Goal: Transaction & Acquisition: Purchase product/service

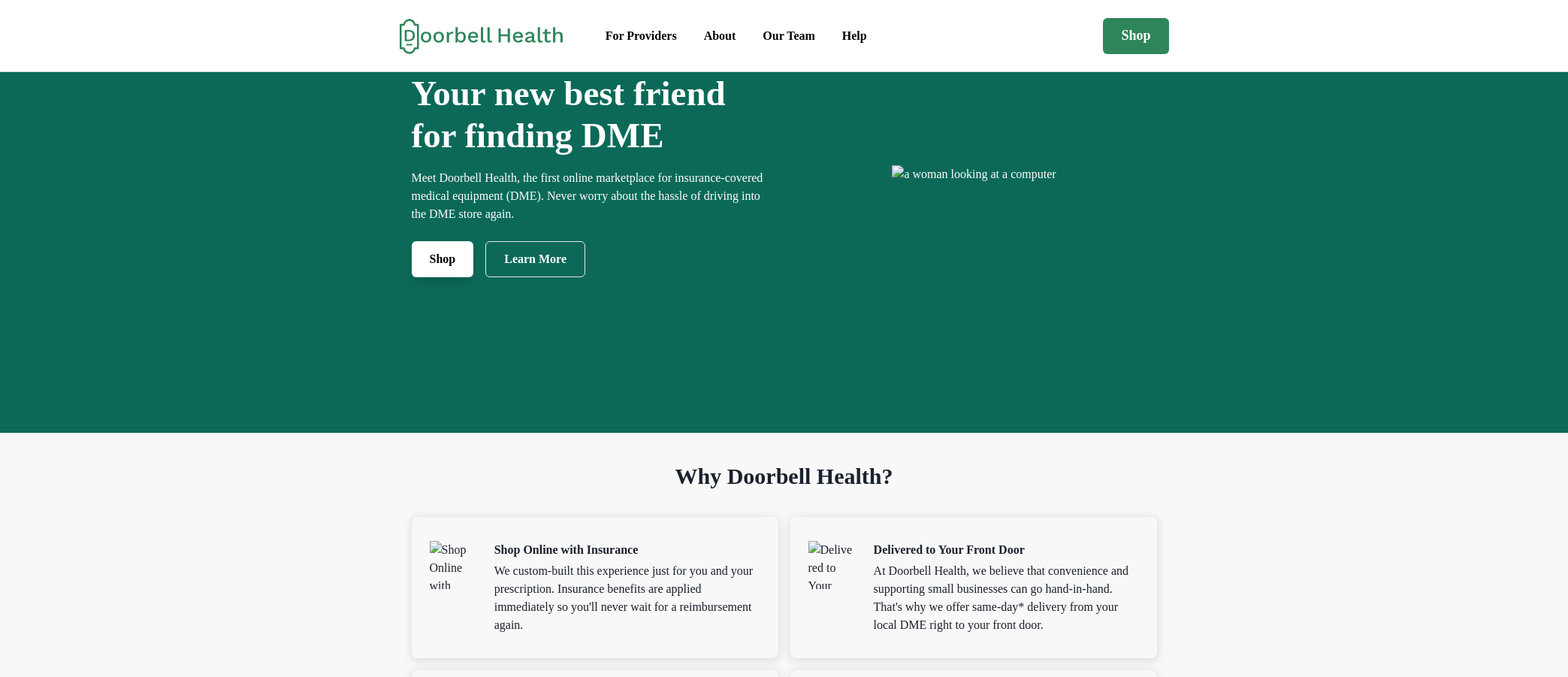
click at [411, 277] on link "Shop" at bounding box center [442, 259] width 63 height 36
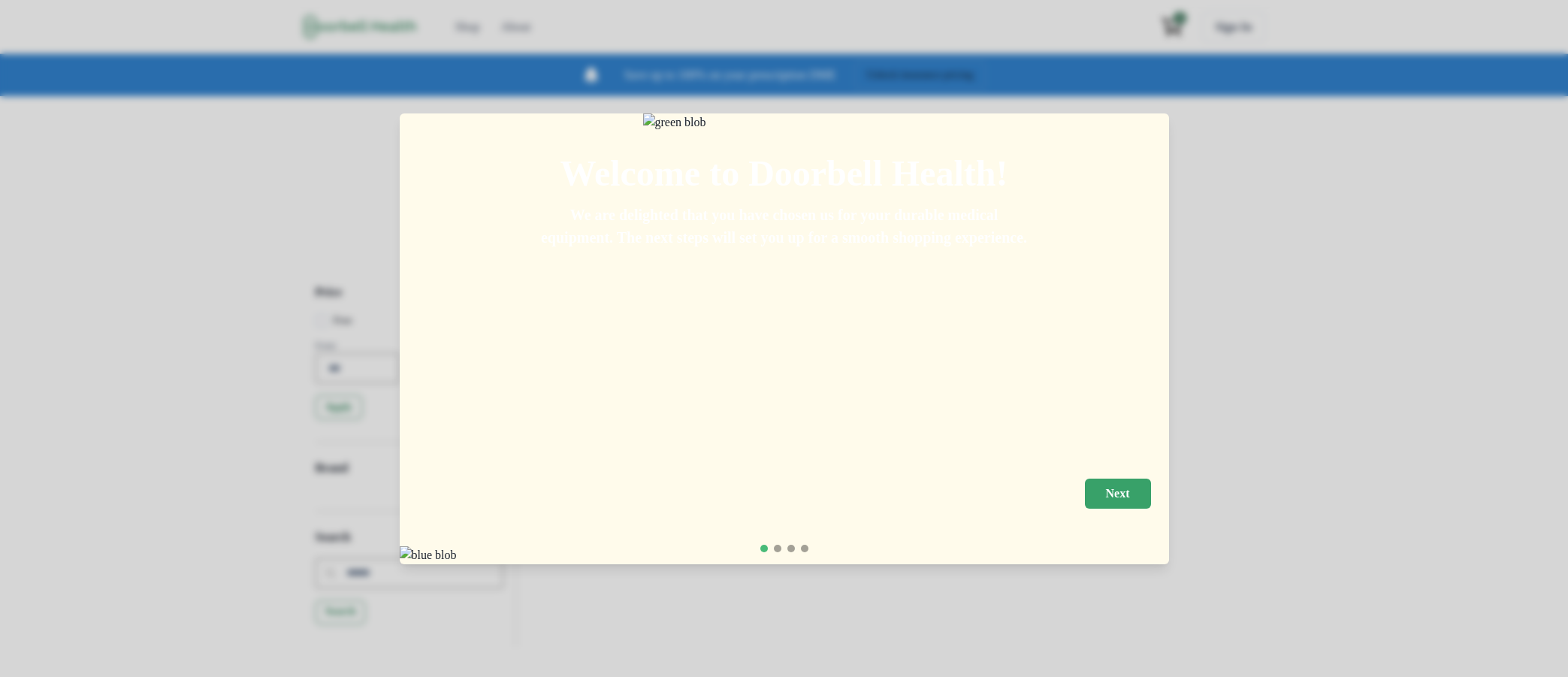
click at [1151, 479] on button "Next" at bounding box center [1118, 494] width 66 height 30
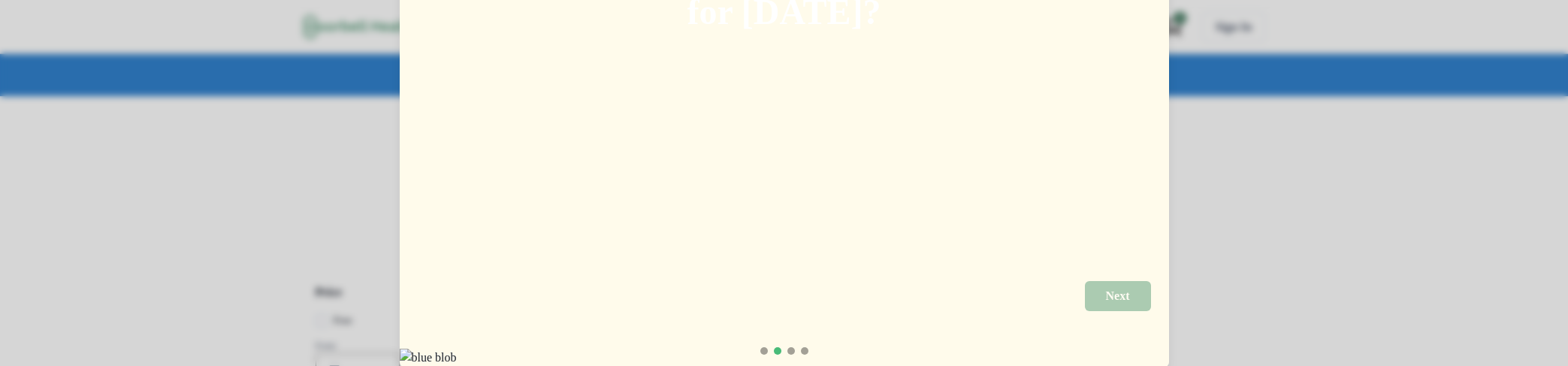
scroll to position [85, 0]
click at [793, 348] on div at bounding box center [791, 350] width 8 height 8
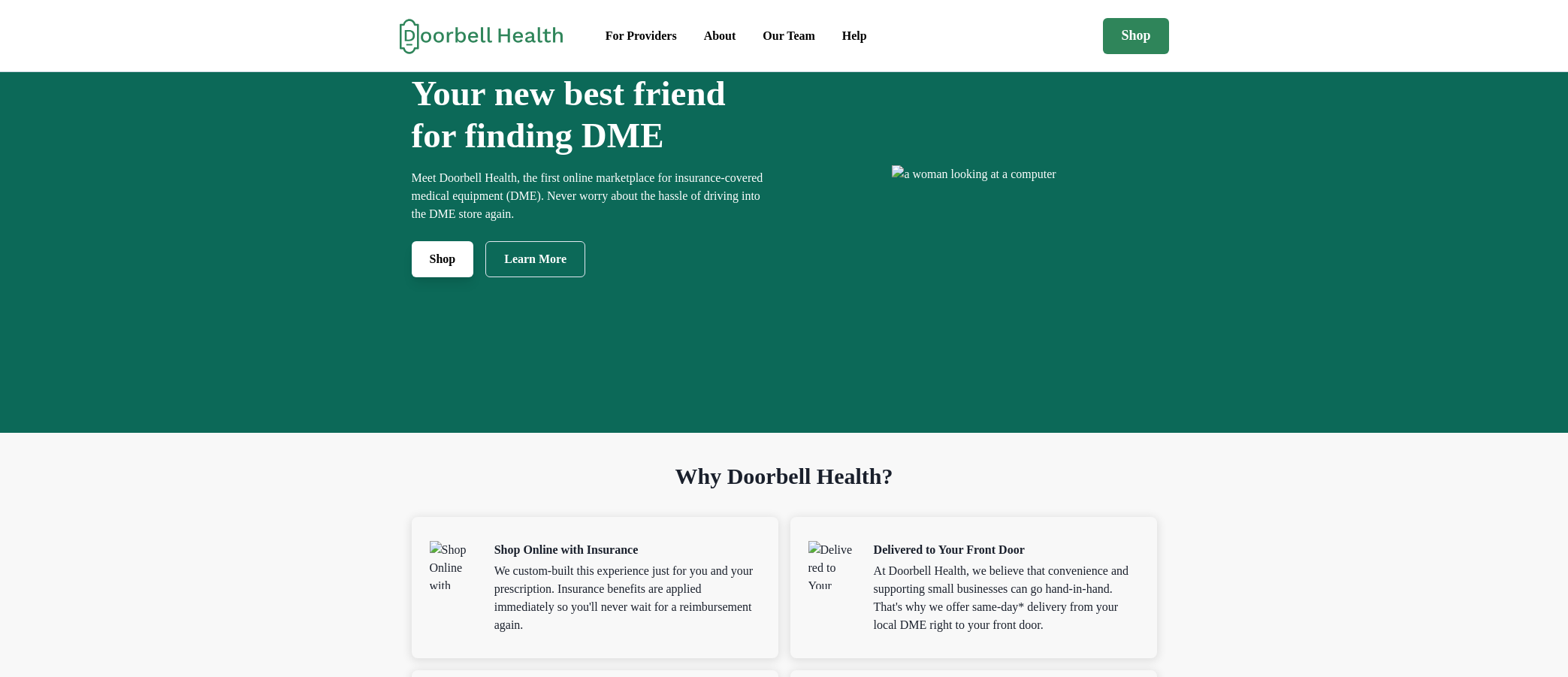
click at [432, 277] on link "Shop" at bounding box center [442, 259] width 63 height 36
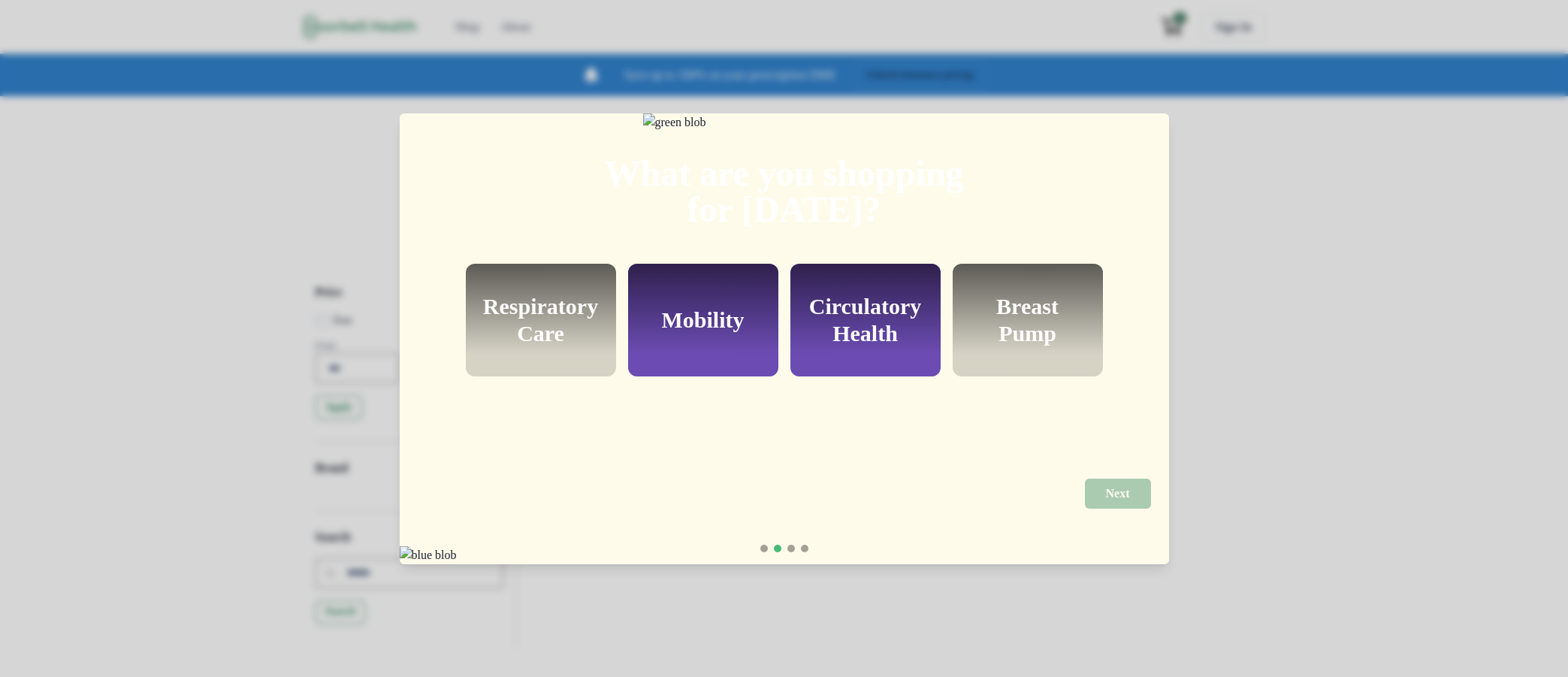
click at [777, 223] on h2 "What are you shopping for [DATE]?" at bounding box center [784, 174] width 367 height 109
click at [777, 222] on h2 "What are you shopping for [DATE]?" at bounding box center [784, 174] width 367 height 109
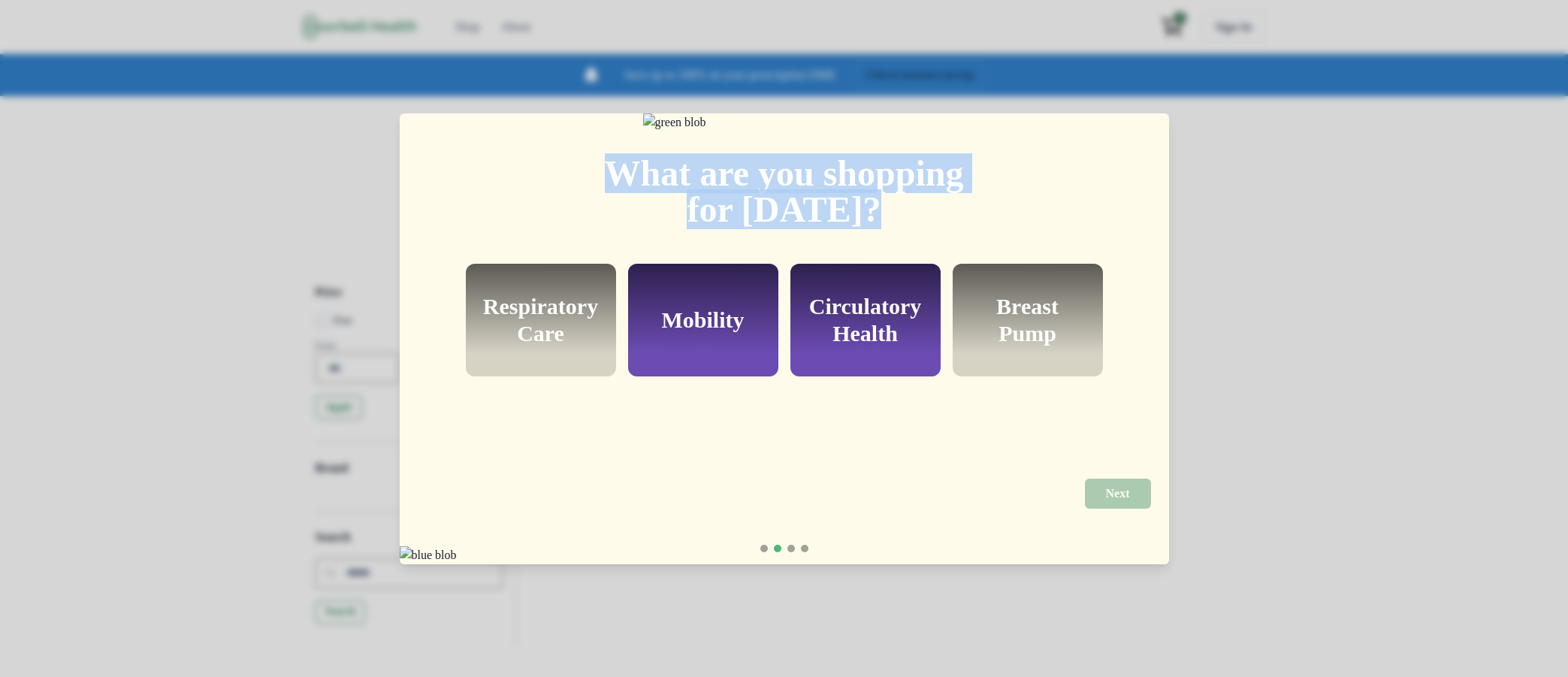
click at [777, 222] on h2 "What are you shopping for [DATE]?" at bounding box center [784, 174] width 367 height 109
click at [853, 196] on h2 "What are you shopping for [DATE]?" at bounding box center [784, 174] width 367 height 109
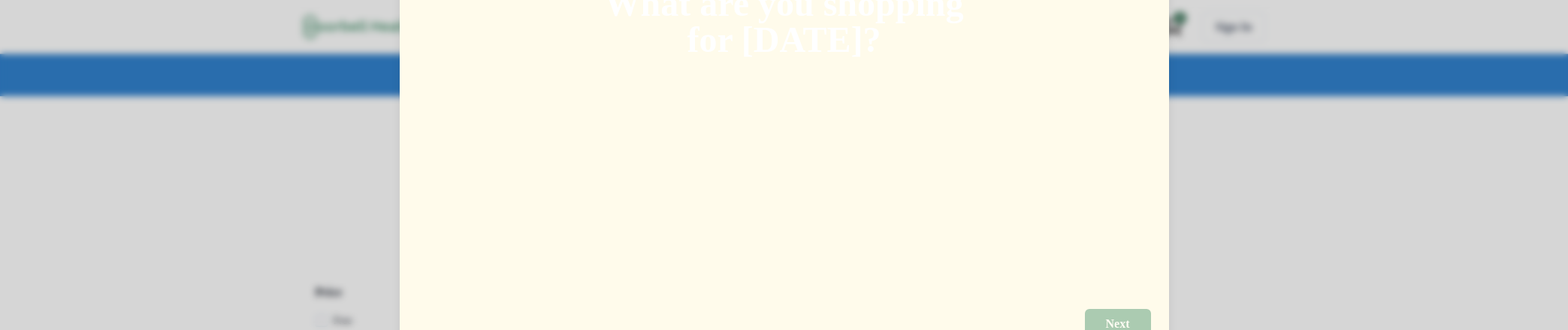
scroll to position [121, 0]
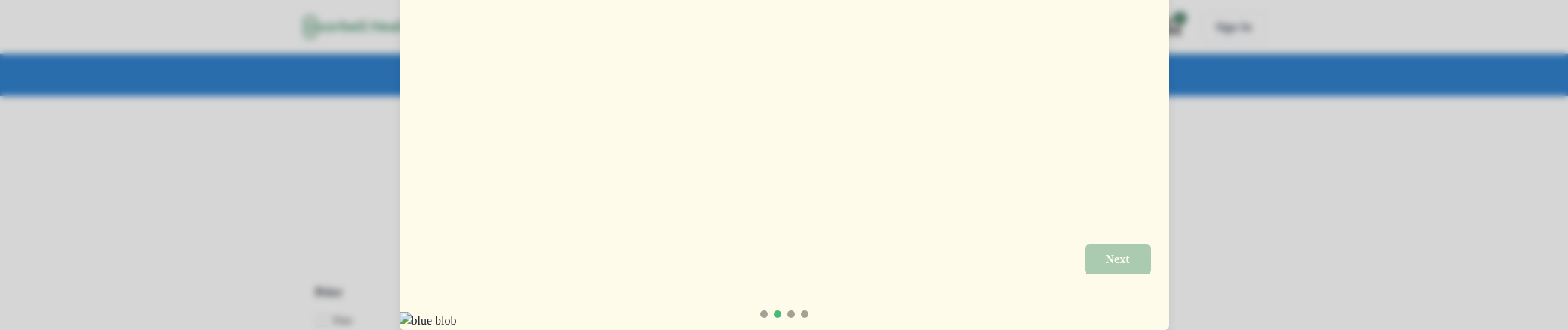
click at [760, 310] on div at bounding box center [764, 314] width 8 height 8
click at [1124, 247] on button "Next" at bounding box center [1118, 259] width 66 height 30
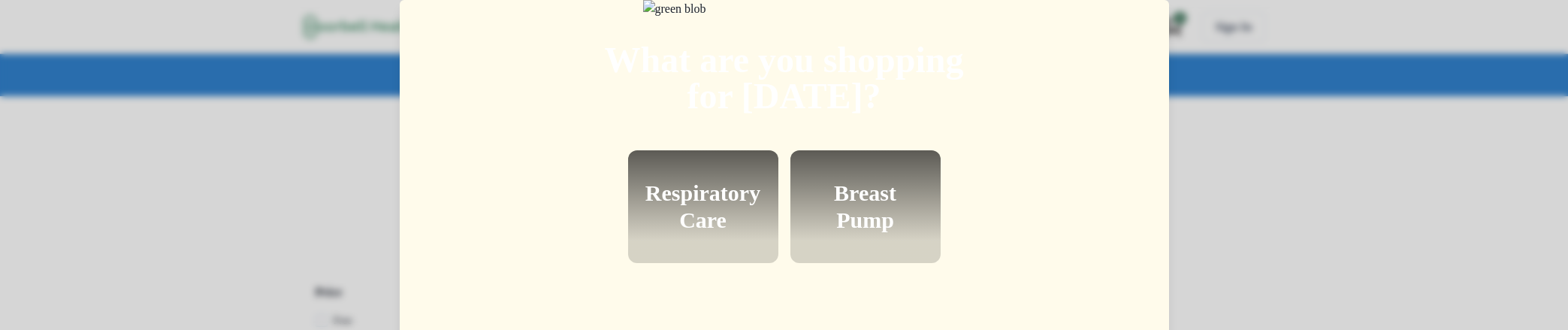
click at [718, 221] on h2 "Respiratory Care" at bounding box center [703, 206] width 115 height 54
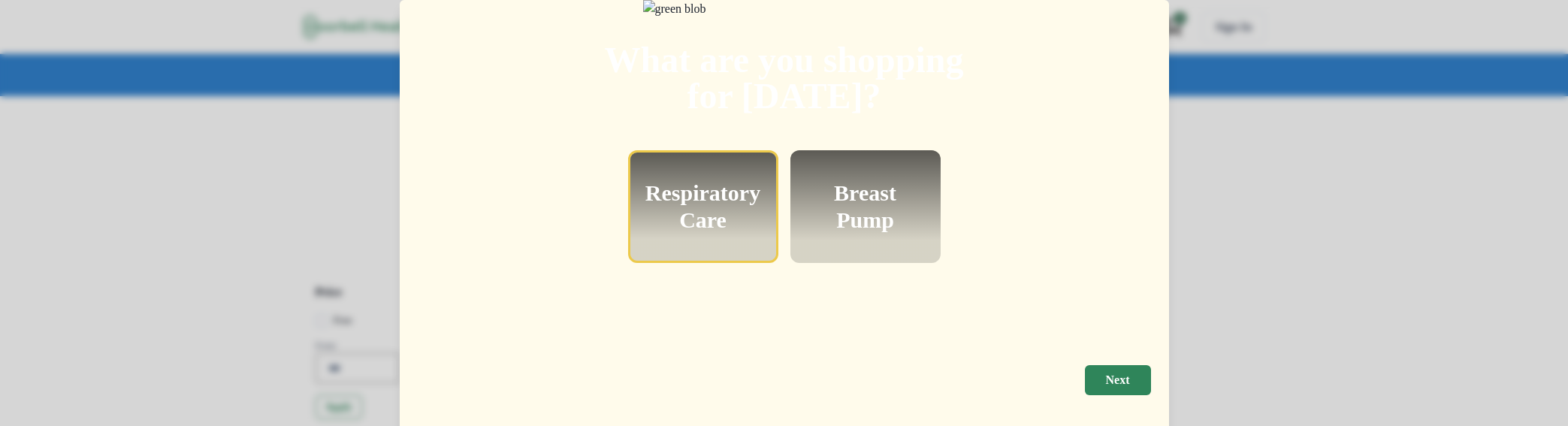
drag, startPoint x: 820, startPoint y: 238, endPoint x: 958, endPoint y: 287, distance: 146.4
click at [820, 234] on h2 "Breast Pump" at bounding box center [866, 207] width 115 height 54
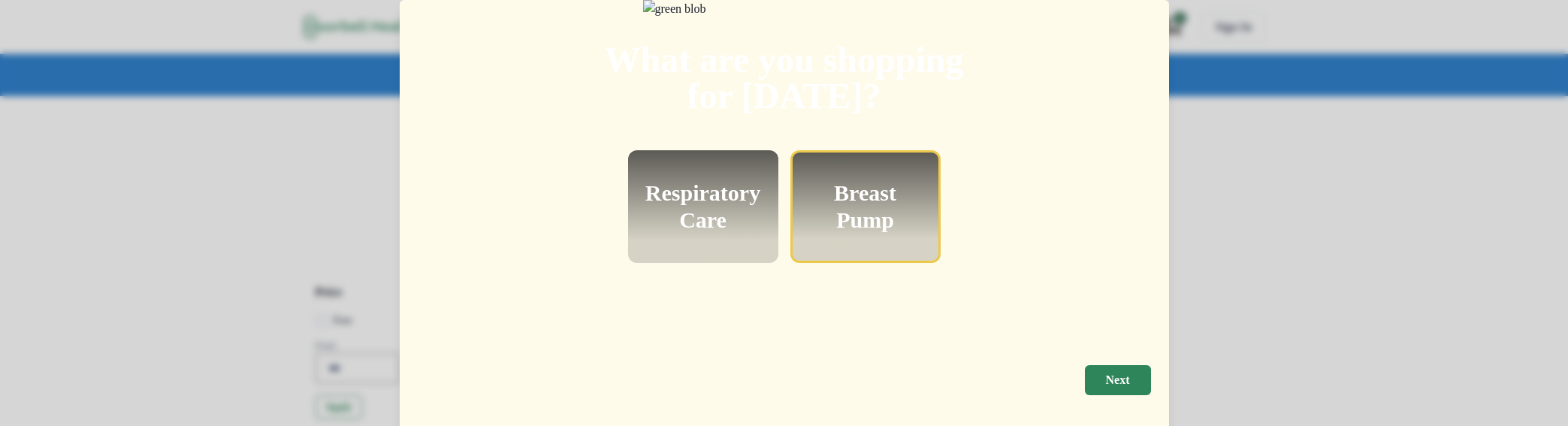
click at [1022, 281] on div "What are you shopping for today? Respiratory Care Breast Pump" at bounding box center [784, 176] width 769 height 354
